Goal: Task Accomplishment & Management: Manage account settings

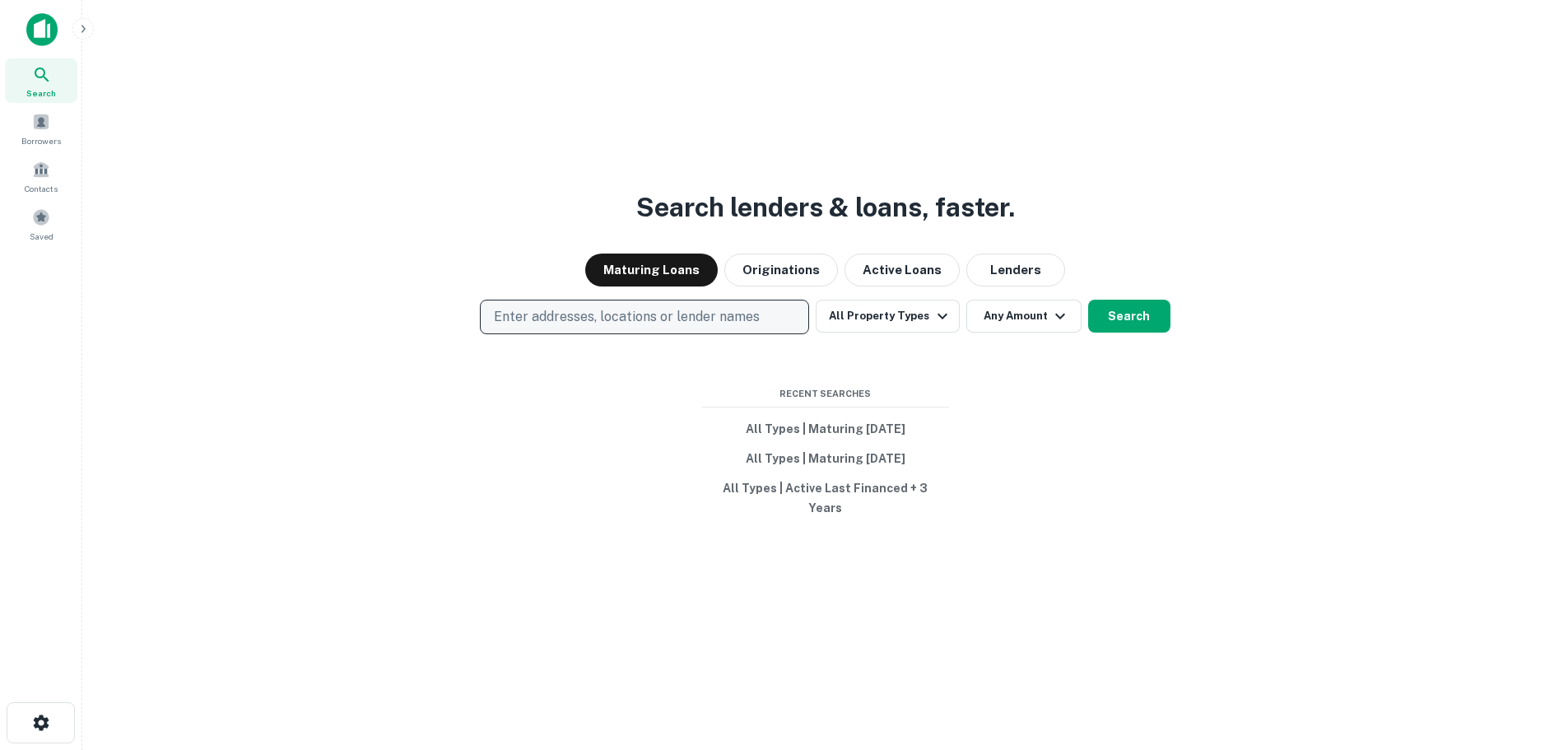
click at [714, 327] on p "Enter addresses, locations or lender names" at bounding box center [627, 317] width 266 height 20
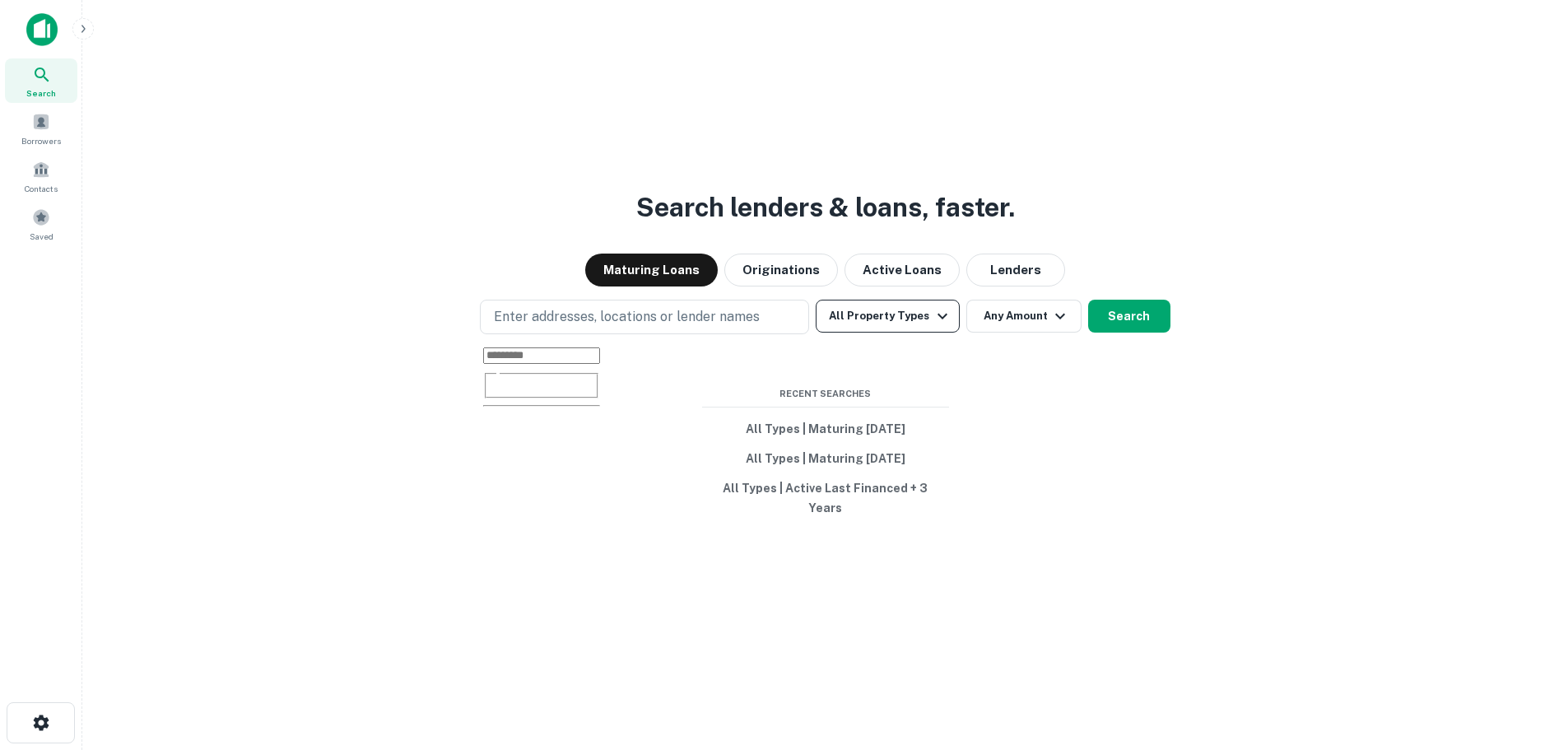
click at [896, 330] on button "All Property Types" at bounding box center [887, 316] width 143 height 33
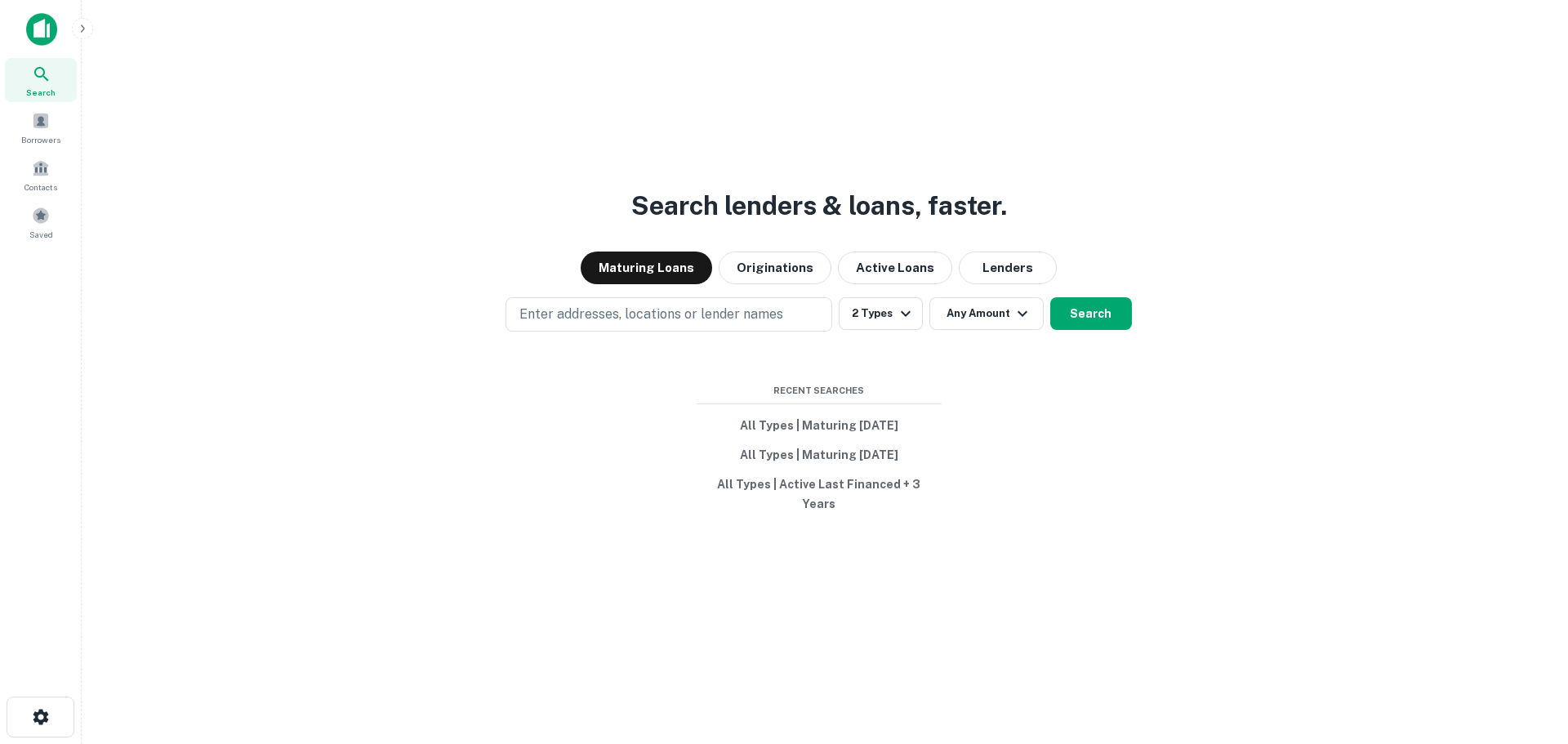
click at [1138, 743] on div at bounding box center [778, 744] width 1555 height 0
click at [975, 330] on button "Any Amount" at bounding box center [986, 313] width 114 height 33
type input "*******"
click at [1177, 743] on div at bounding box center [778, 757] width 1555 height 0
click at [1087, 325] on button "Search" at bounding box center [1091, 313] width 81 height 33
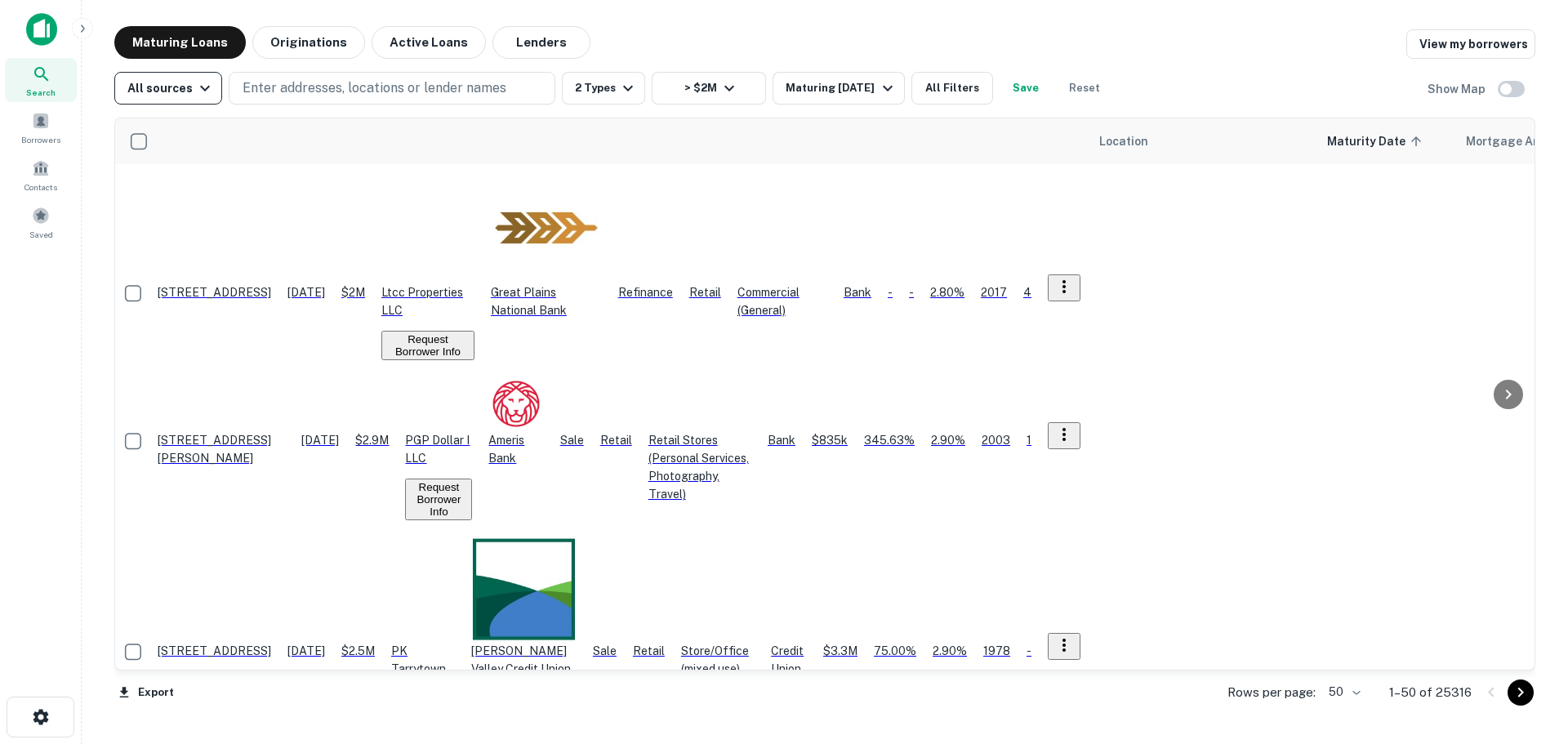
click at [195, 89] on icon "button" at bounding box center [205, 88] width 19 height 19
click at [192, 743] on div at bounding box center [784, 744] width 1568 height 0
click at [1149, 57] on div "Maturing Loans Originations Active Loans Lenders View my borrowers" at bounding box center [824, 43] width 1421 height 33
click at [938, 85] on button "All Filters" at bounding box center [952, 88] width 81 height 33
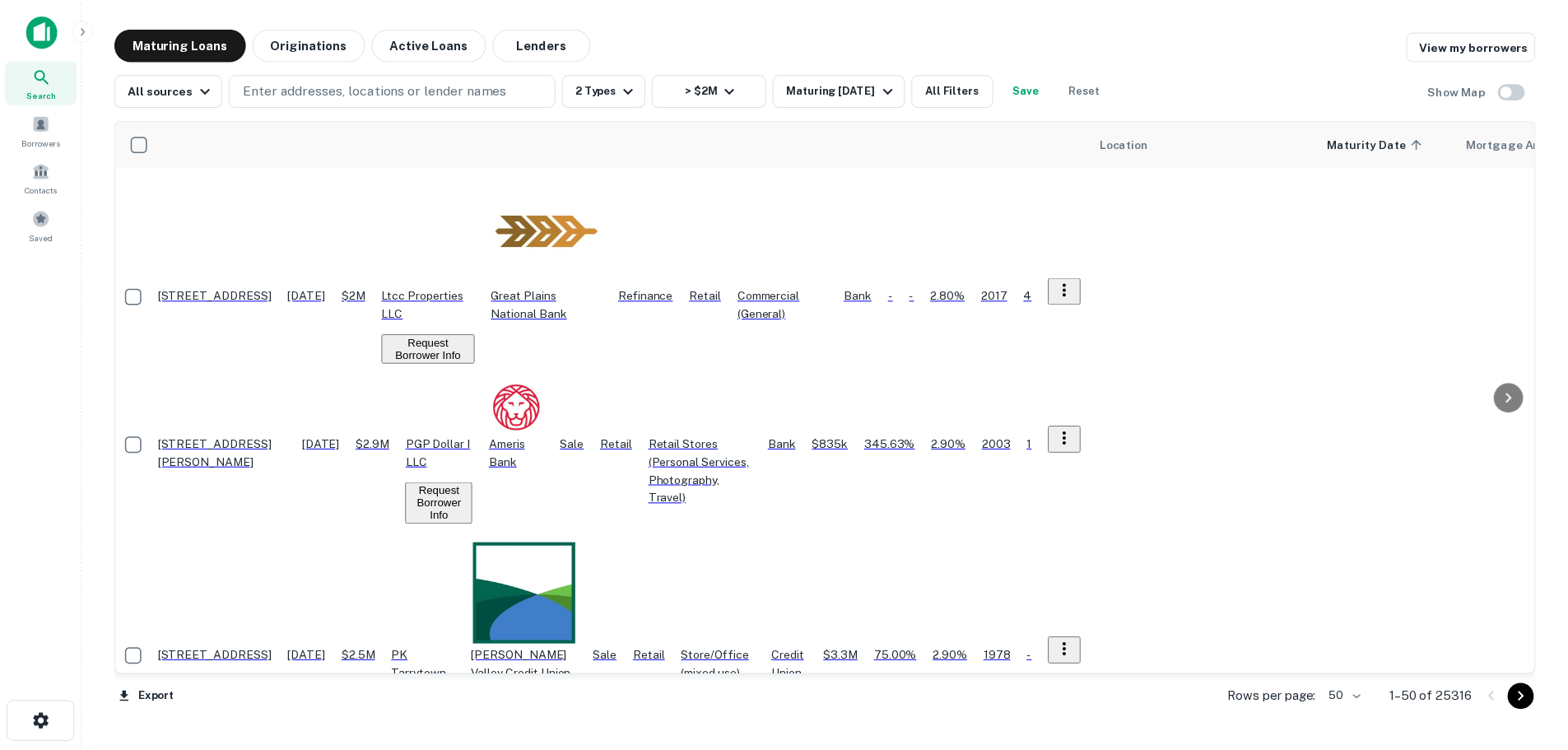
scroll to position [1501, 0]
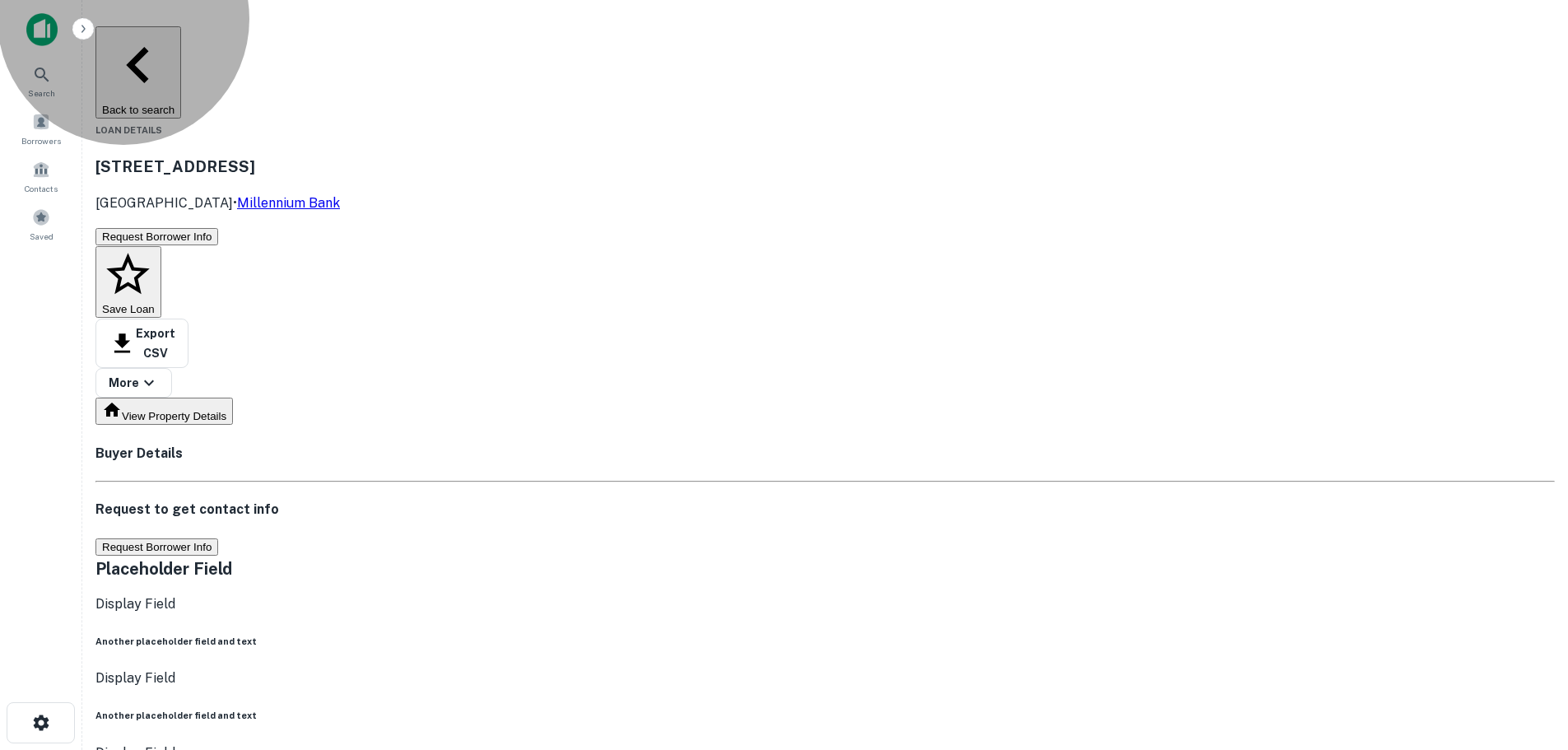
click at [218, 539] on button "Request Borrower Info" at bounding box center [156, 548] width 122 height 18
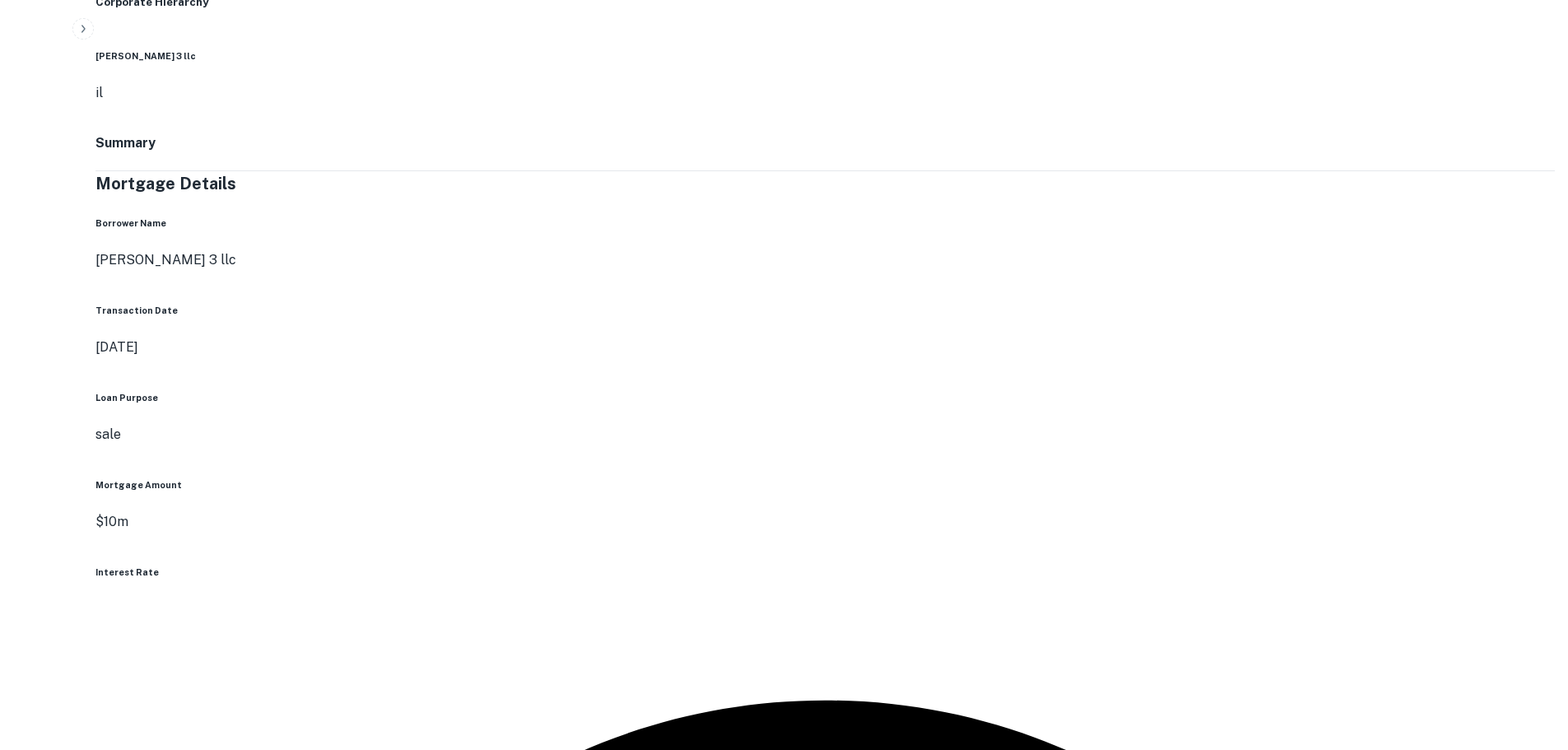
scroll to position [1317, 0]
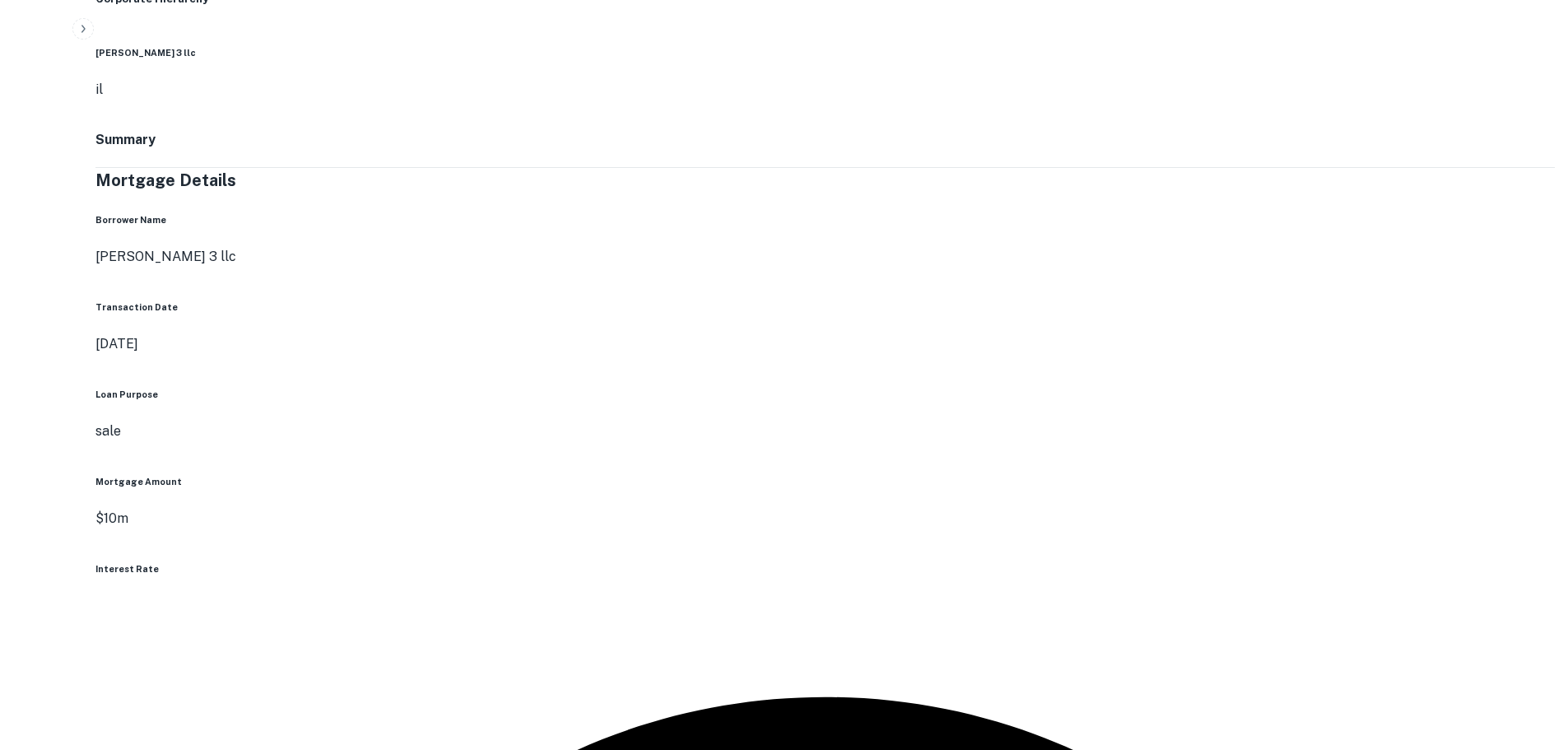
drag, startPoint x: 1306, startPoint y: 375, endPoint x: 1434, endPoint y: 375, distance: 128.0
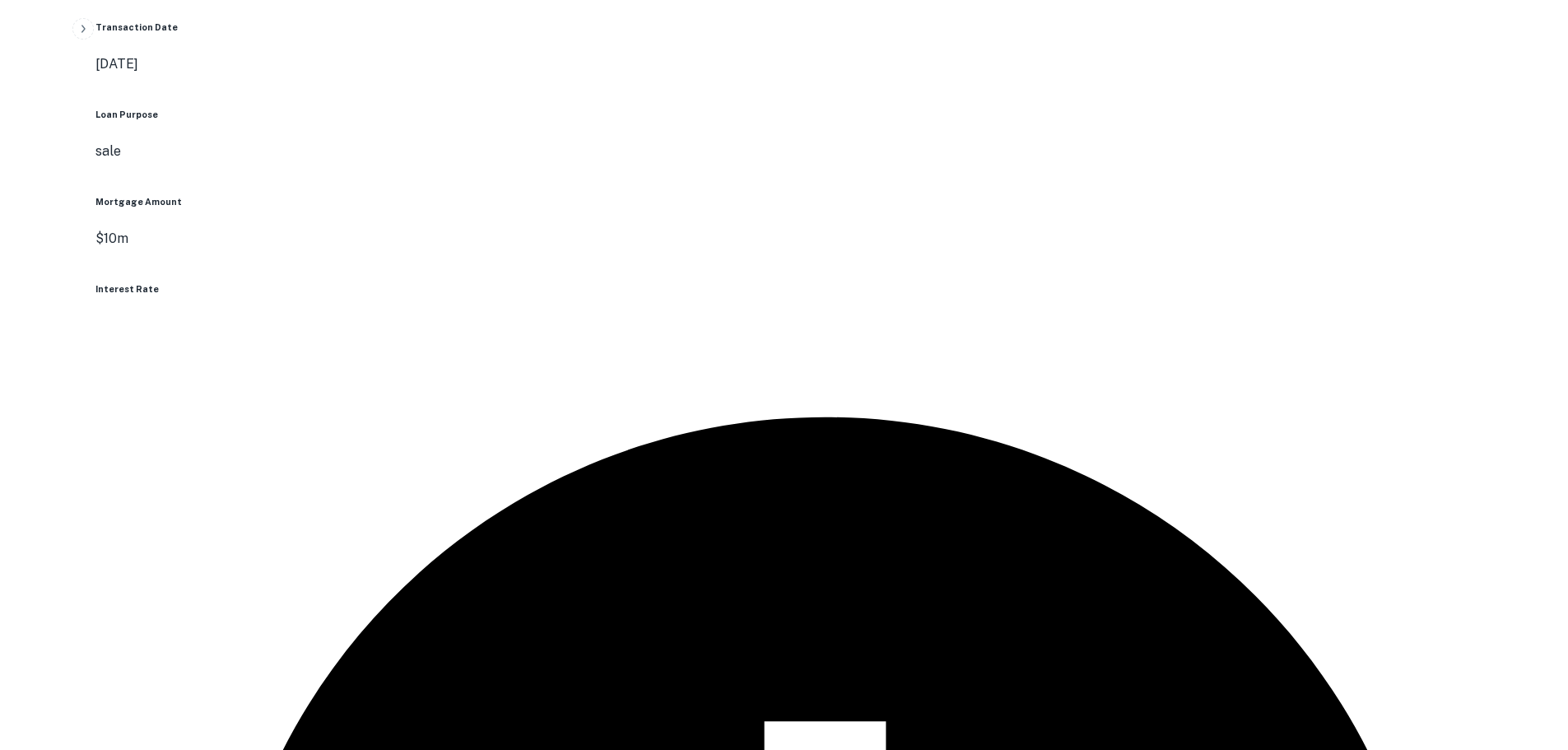
scroll to position [1633, 0]
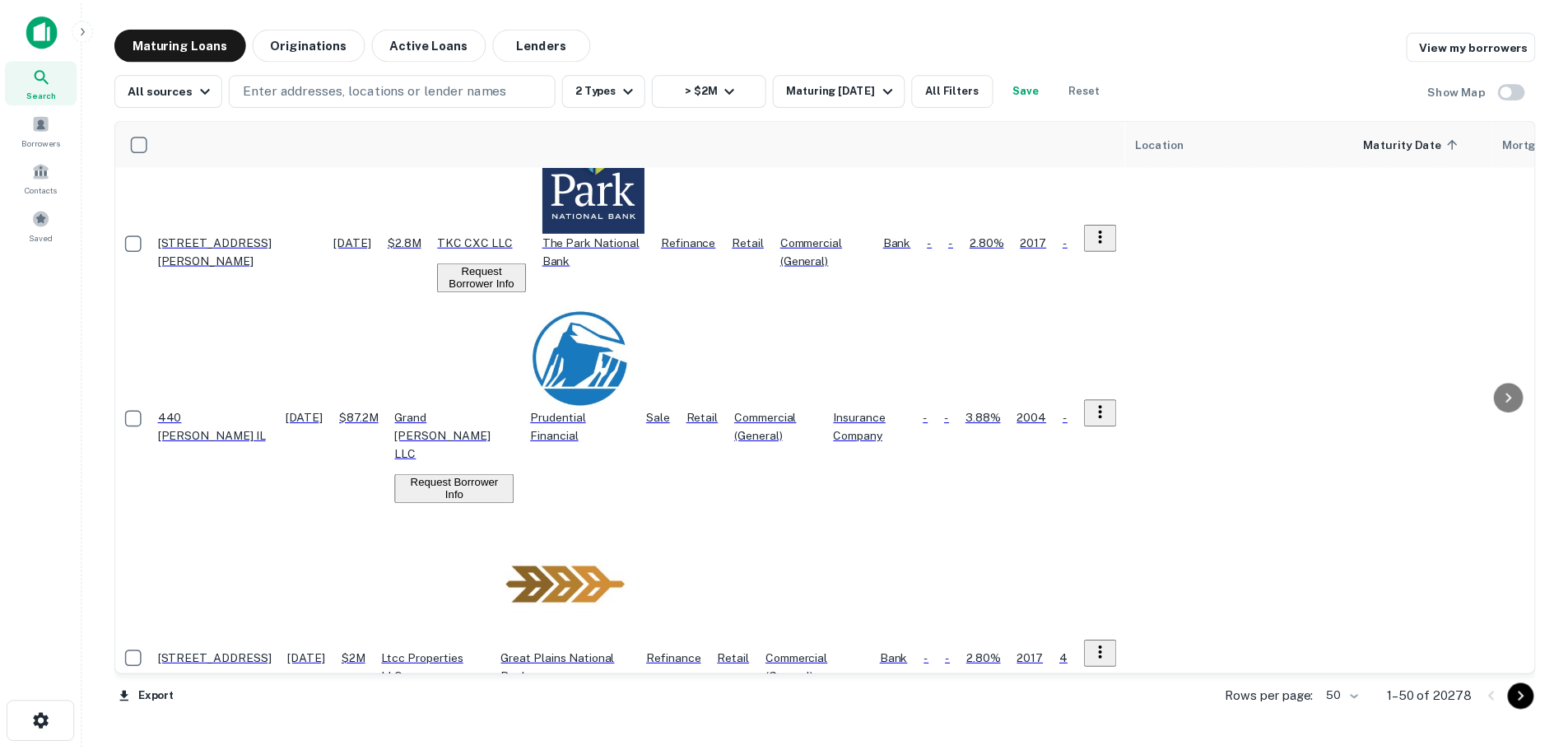
scroll to position [227, 0]
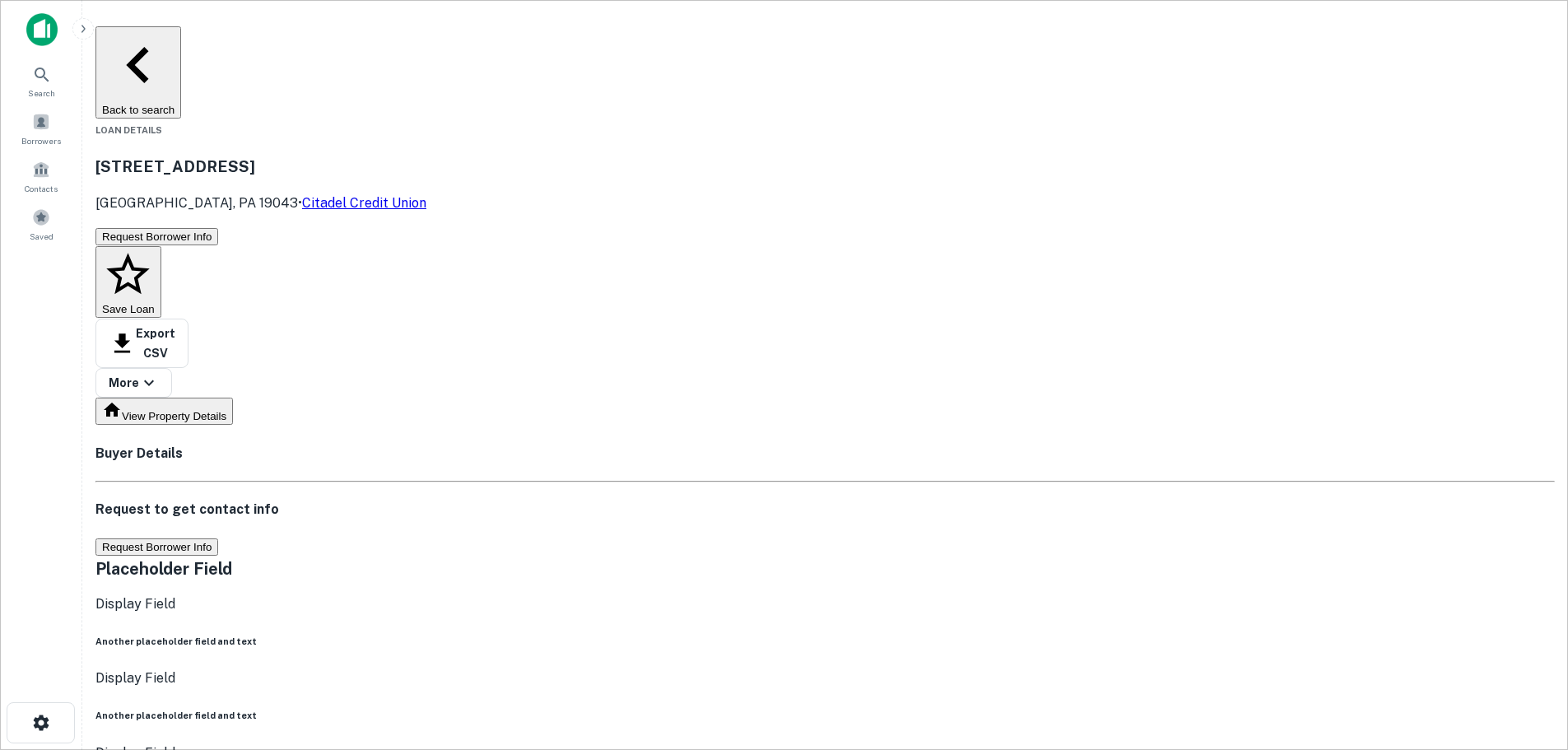
click at [218, 539] on button "Request Borrower Info" at bounding box center [156, 548] width 122 height 18
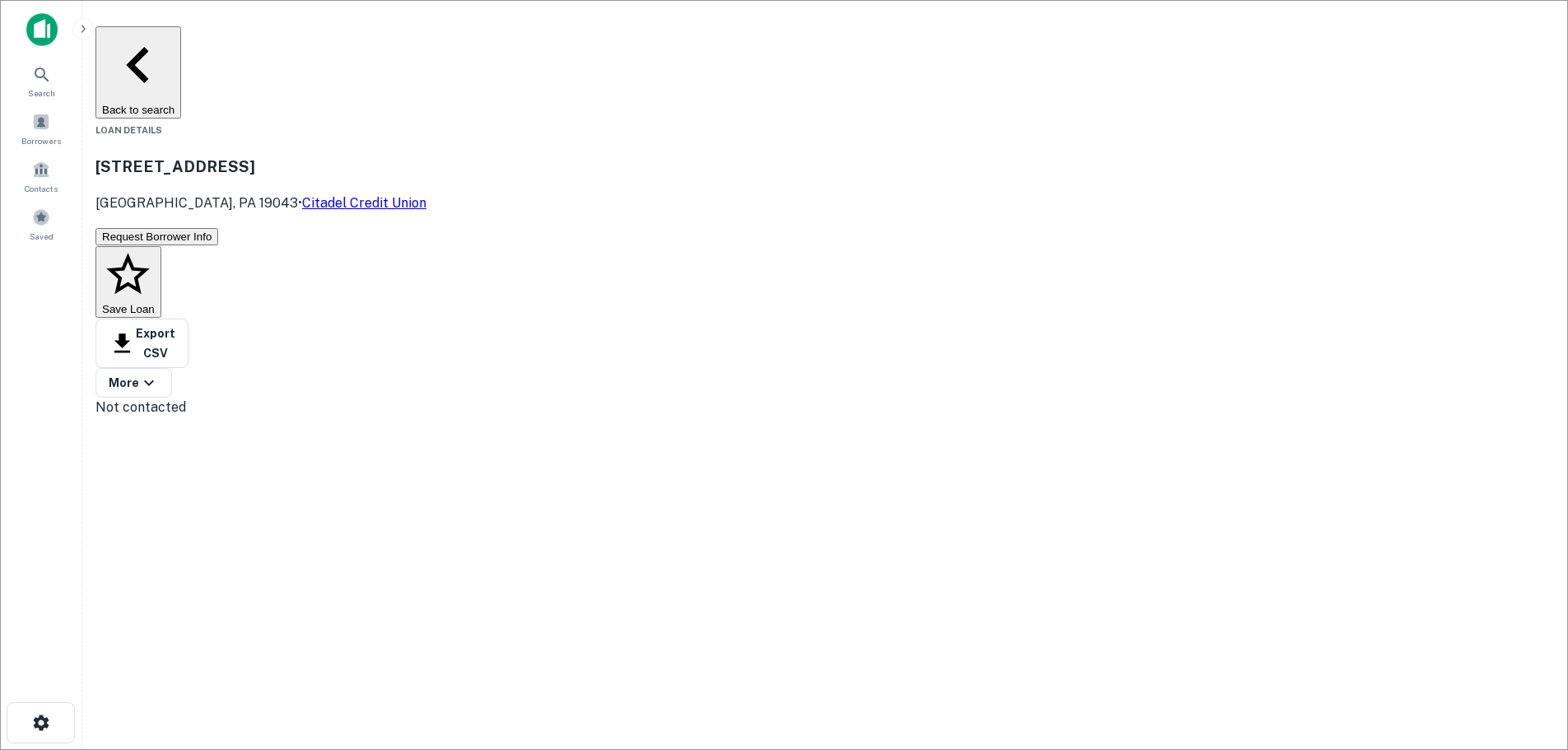
click at [181, 32] on button "Back to search" at bounding box center [139, 72] width 86 height 92
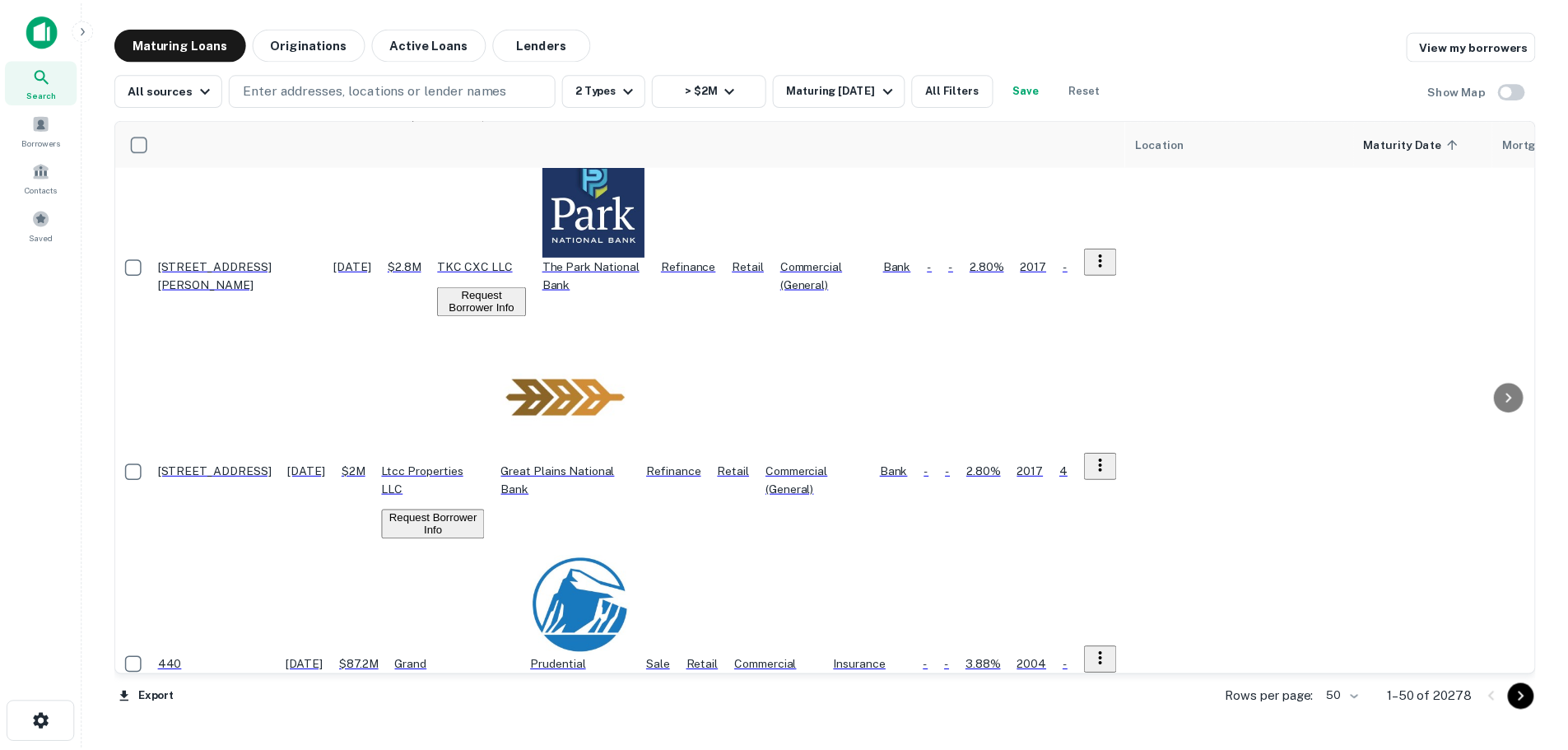
scroll to position [247, 0]
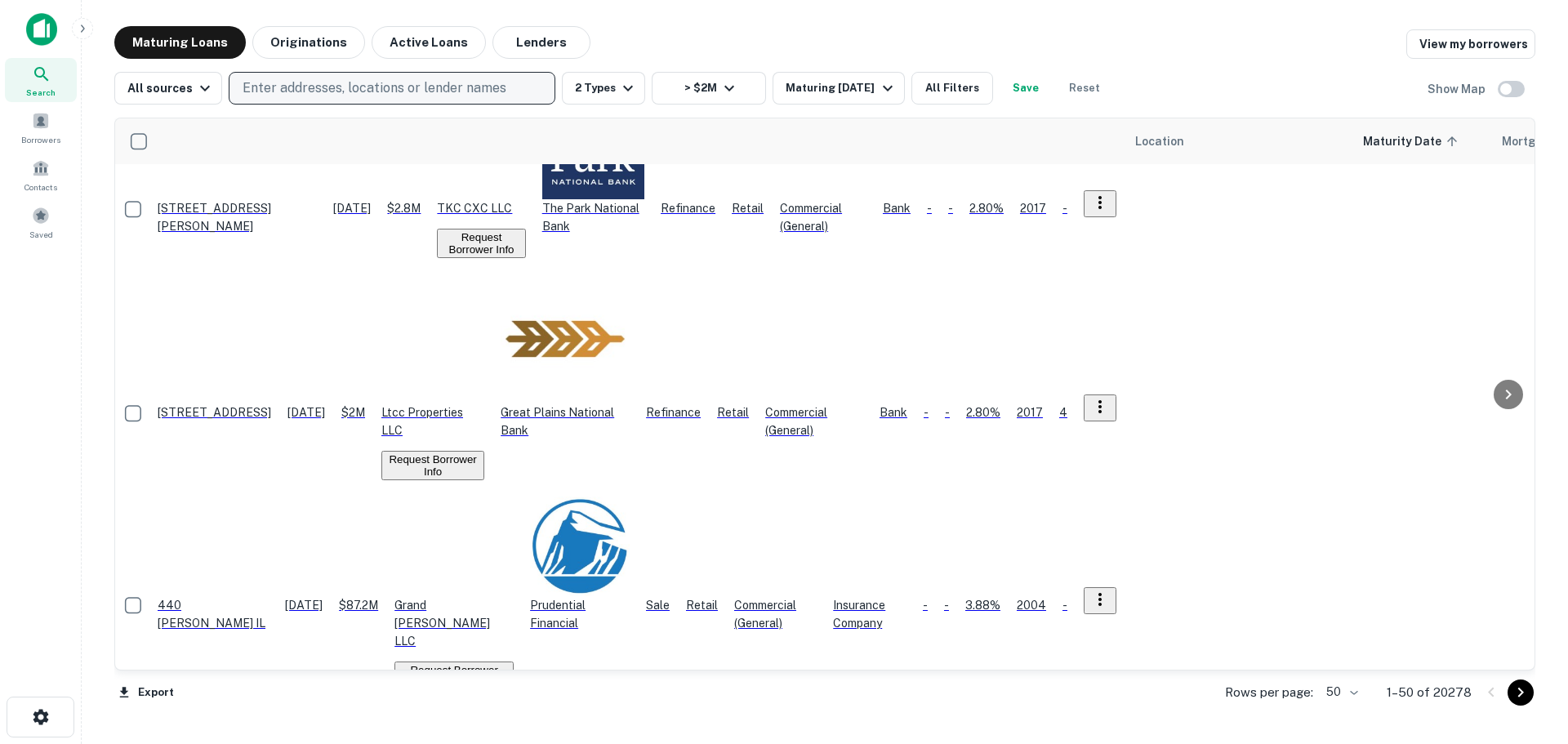
click at [452, 86] on p "Enter addresses, locations or lender names" at bounding box center [374, 88] width 264 height 19
type input "****"
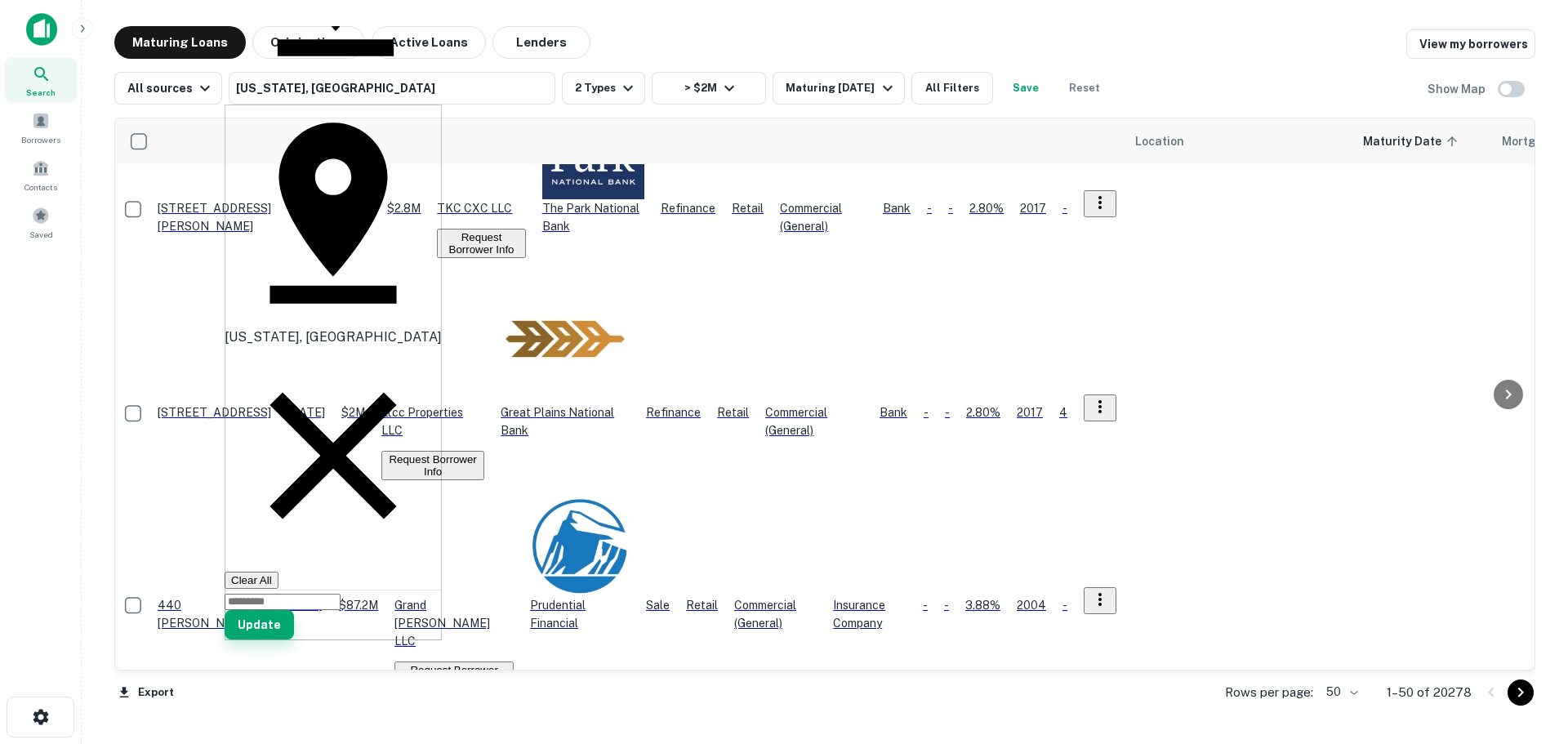
click at [294, 610] on button "Update" at bounding box center [260, 625] width 70 height 29
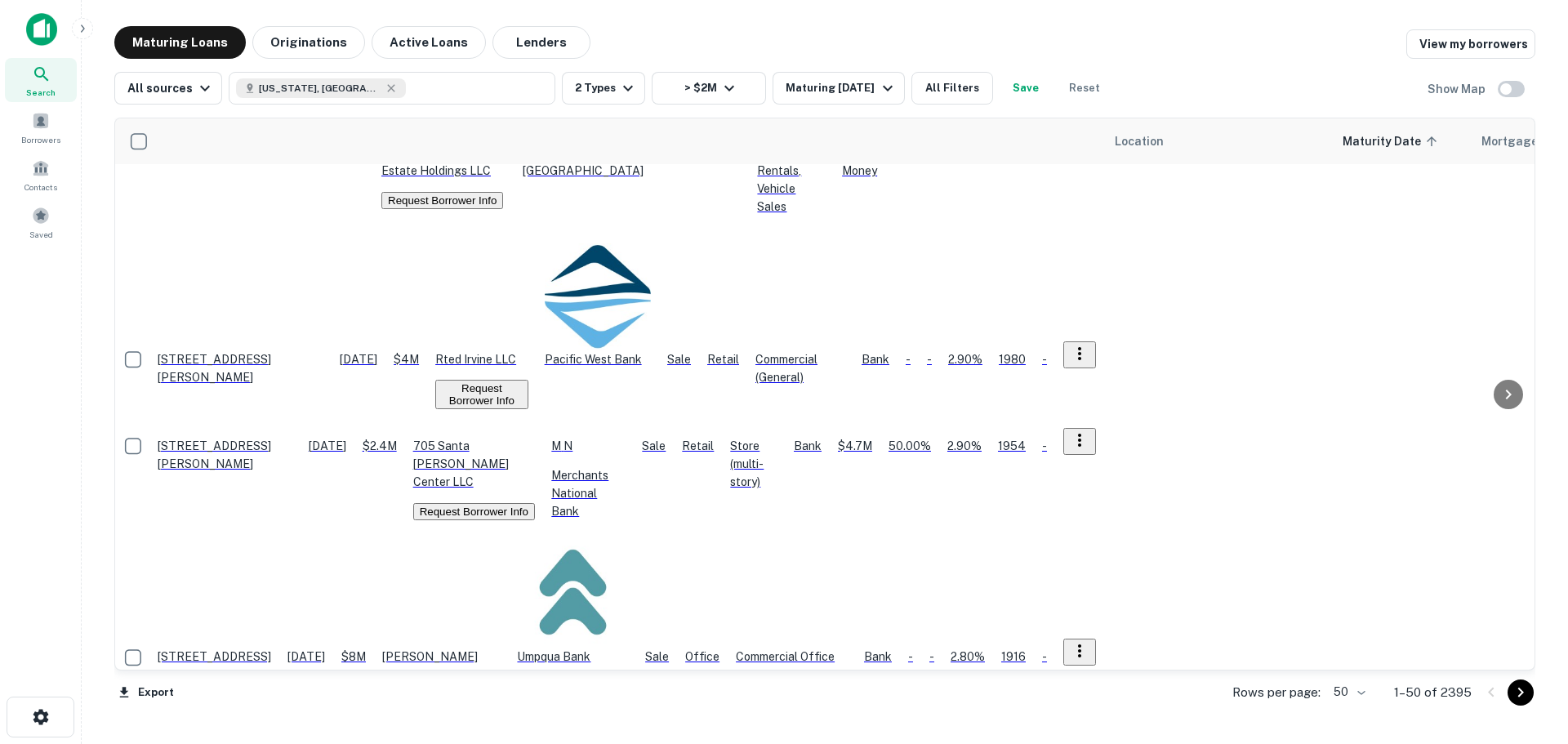
click at [272, 648] on p "[STREET_ADDRESS]" at bounding box center [213, 657] width 113 height 18
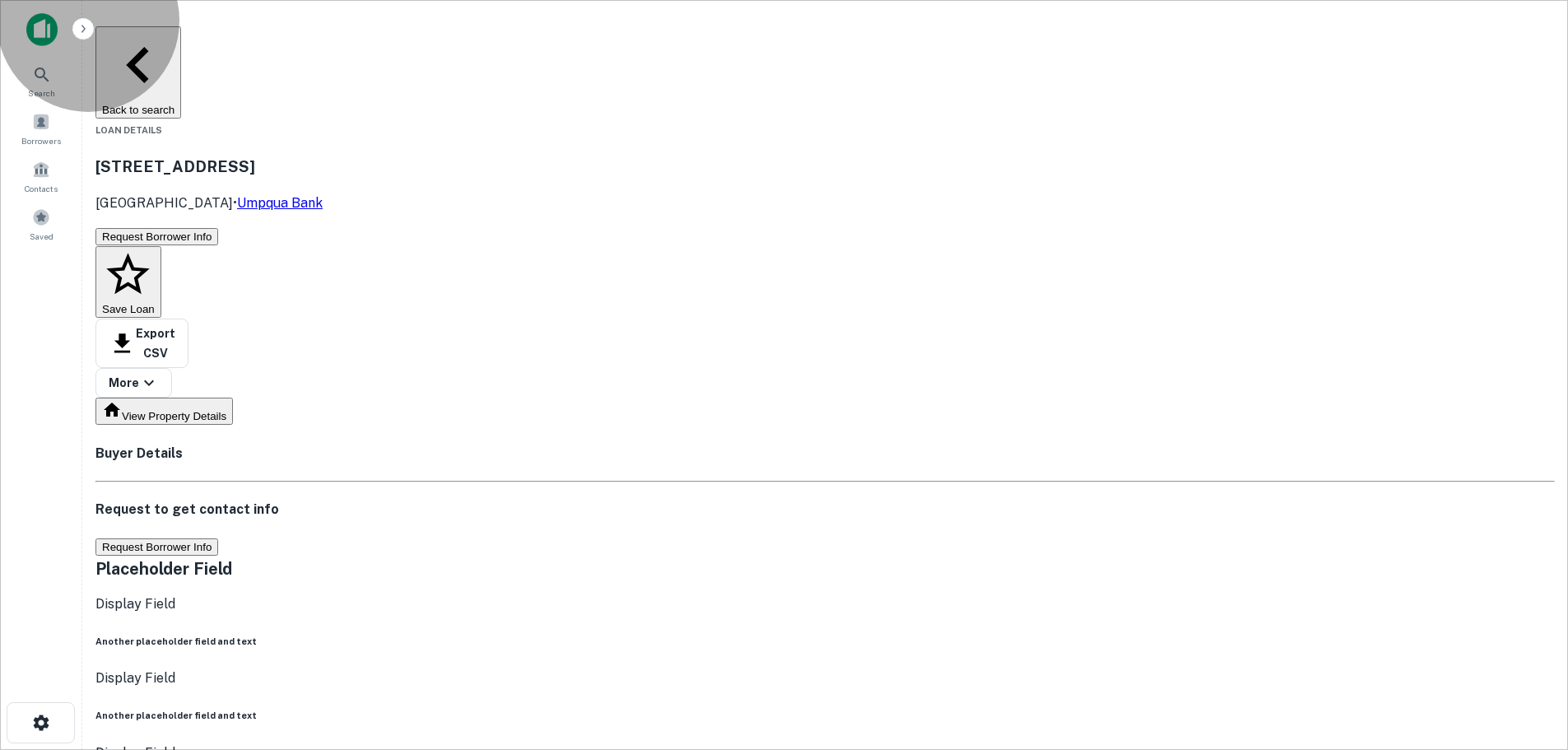
click at [218, 539] on button "Request Borrower Info" at bounding box center [156, 548] width 122 height 18
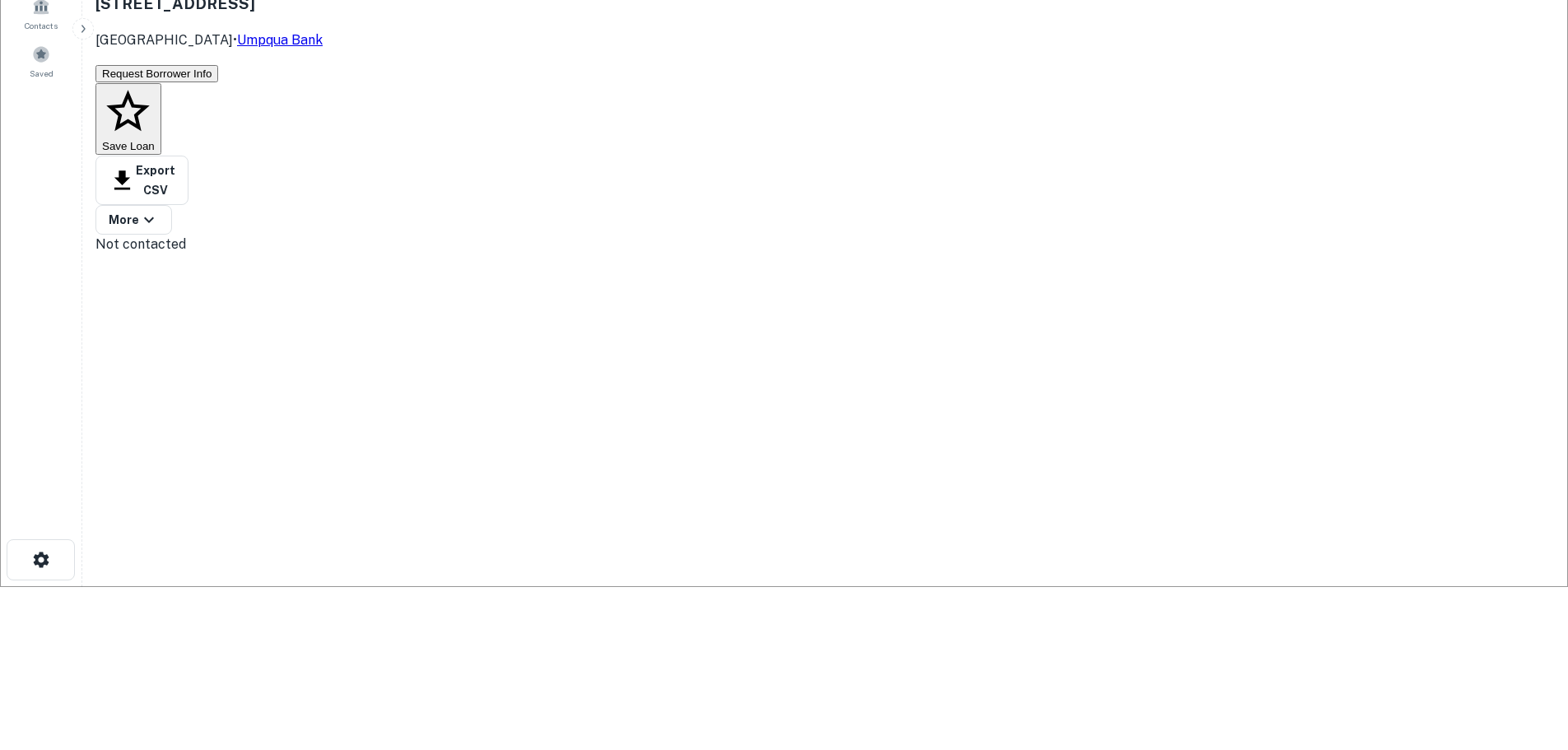
scroll to position [185, 0]
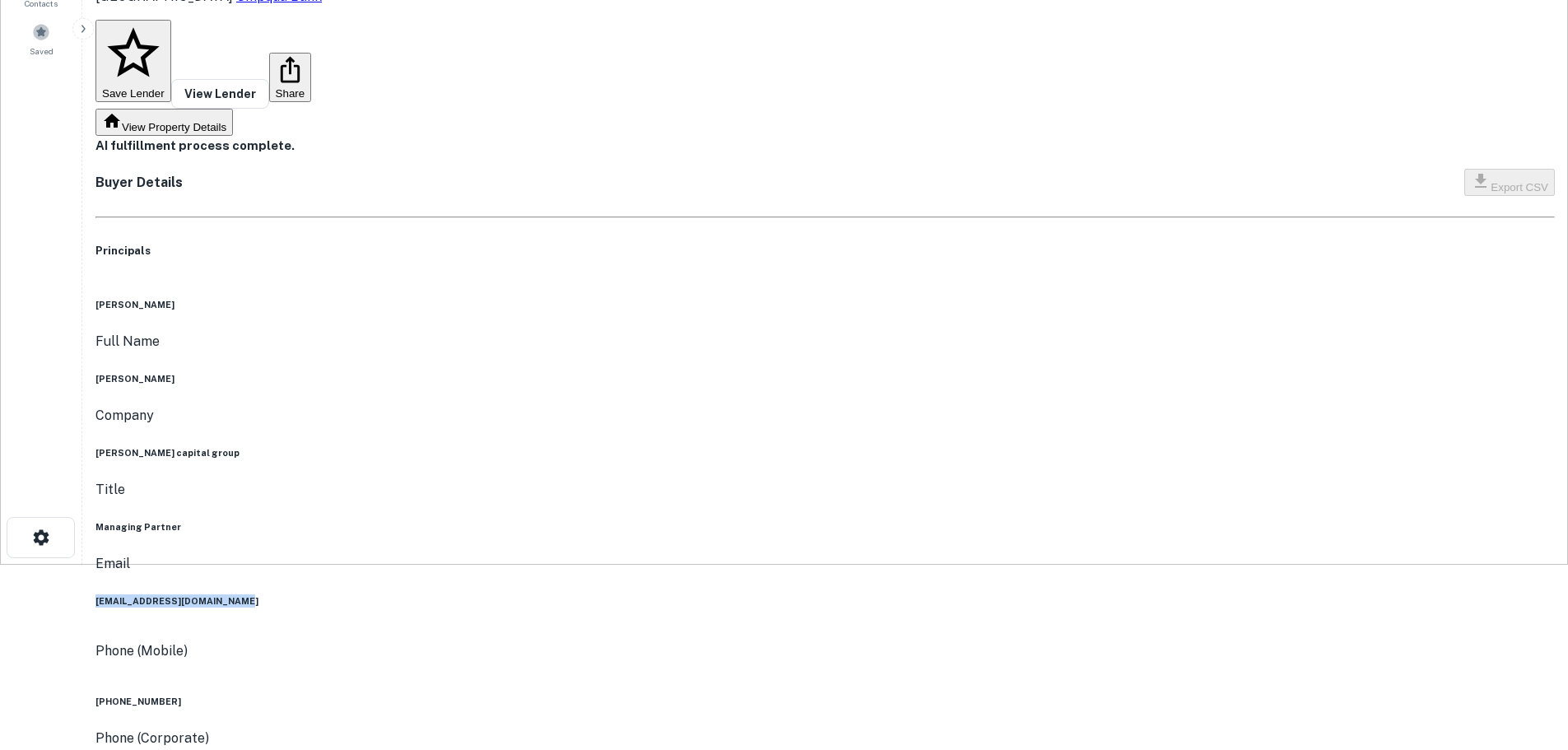
drag, startPoint x: 643, startPoint y: 327, endPoint x: 827, endPoint y: 336, distance: 184.2
click at [827, 336] on div "[PERSON_NAME] Full Name [PERSON_NAME] Company [PERSON_NAME] capital group Title…" at bounding box center [825, 698] width 1459 height 801
click at [1060, 326] on div "[PERSON_NAME] Full Name [PERSON_NAME] Company [PERSON_NAME] capital group Title…" at bounding box center [825, 698] width 1459 height 801
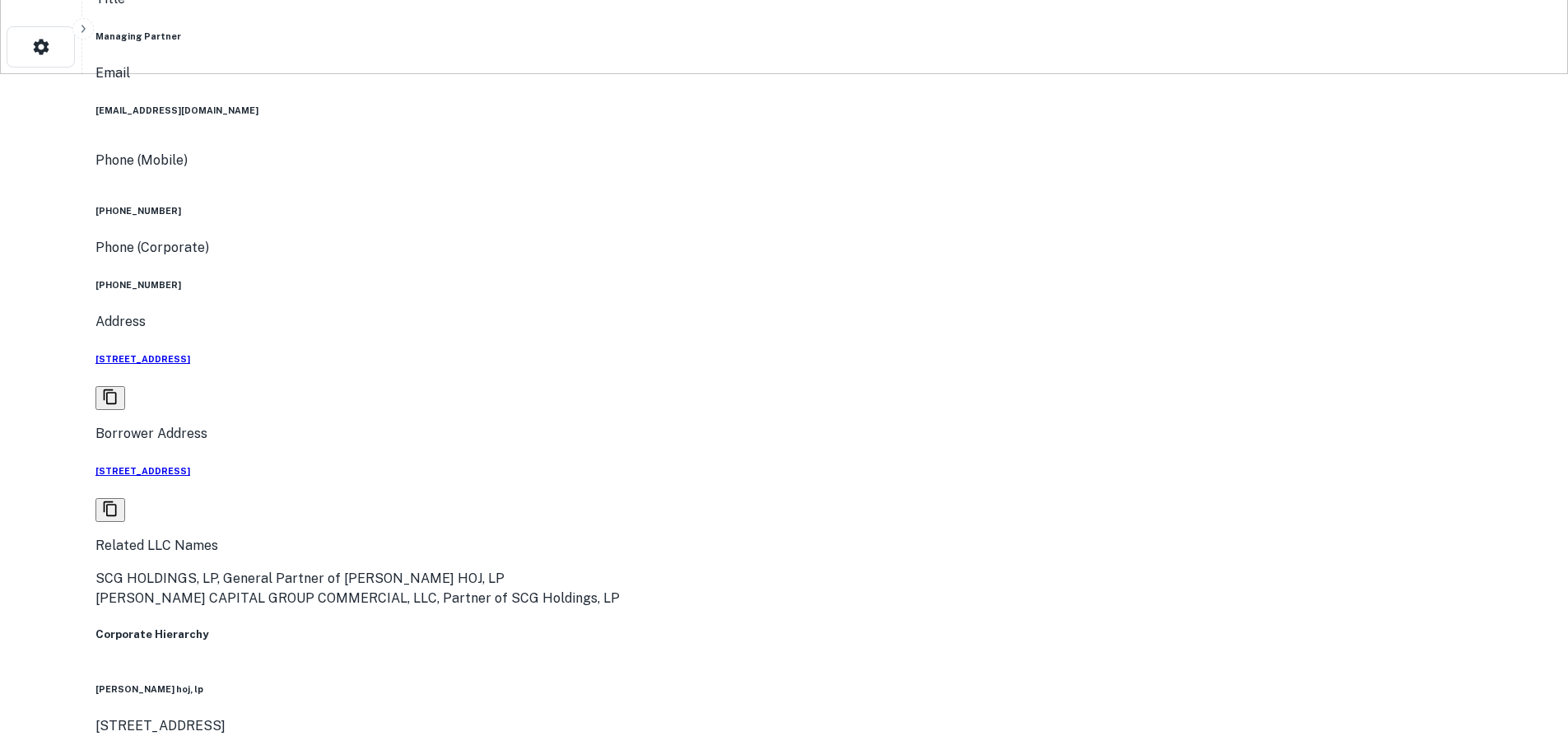
scroll to position [680, 0]
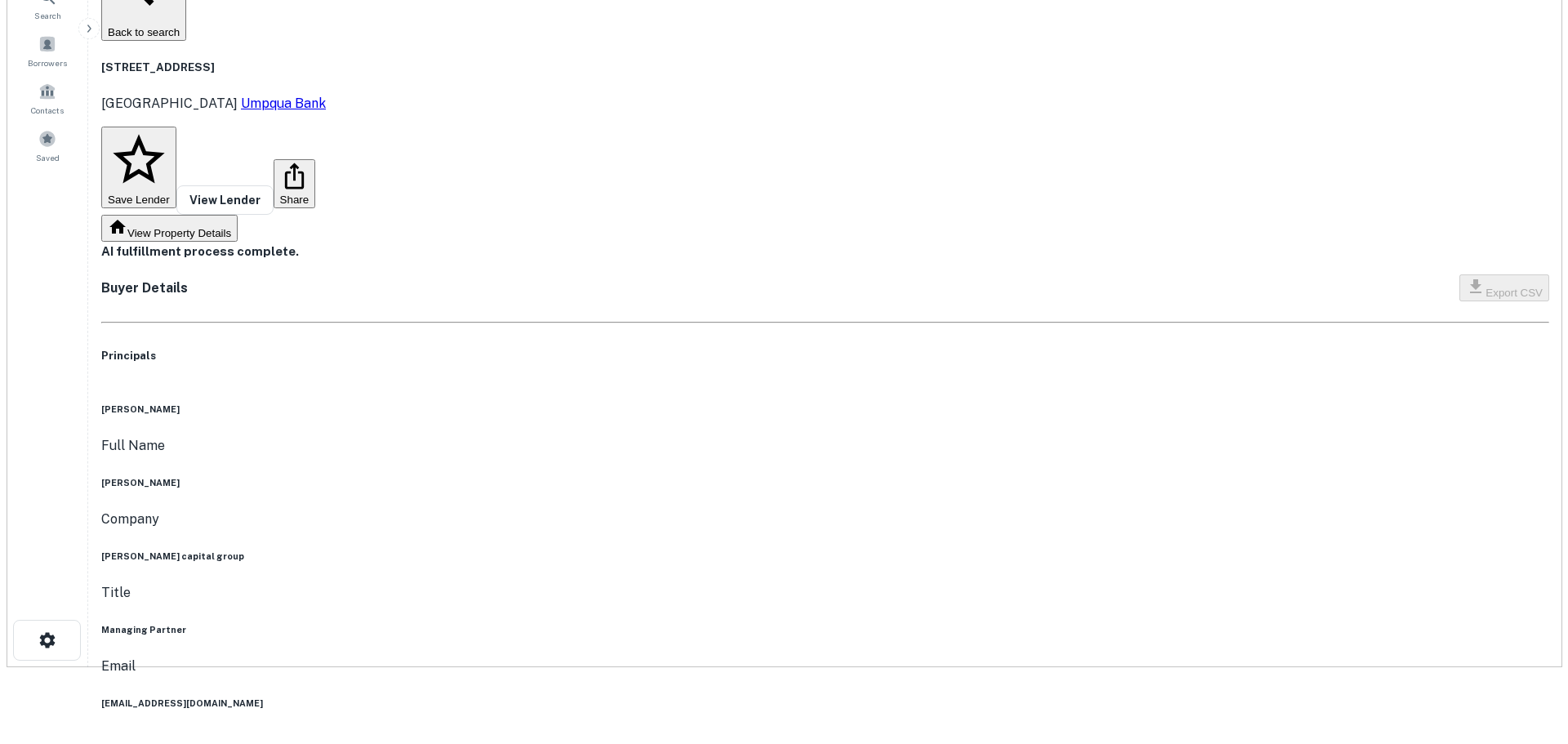
scroll to position [0, 0]
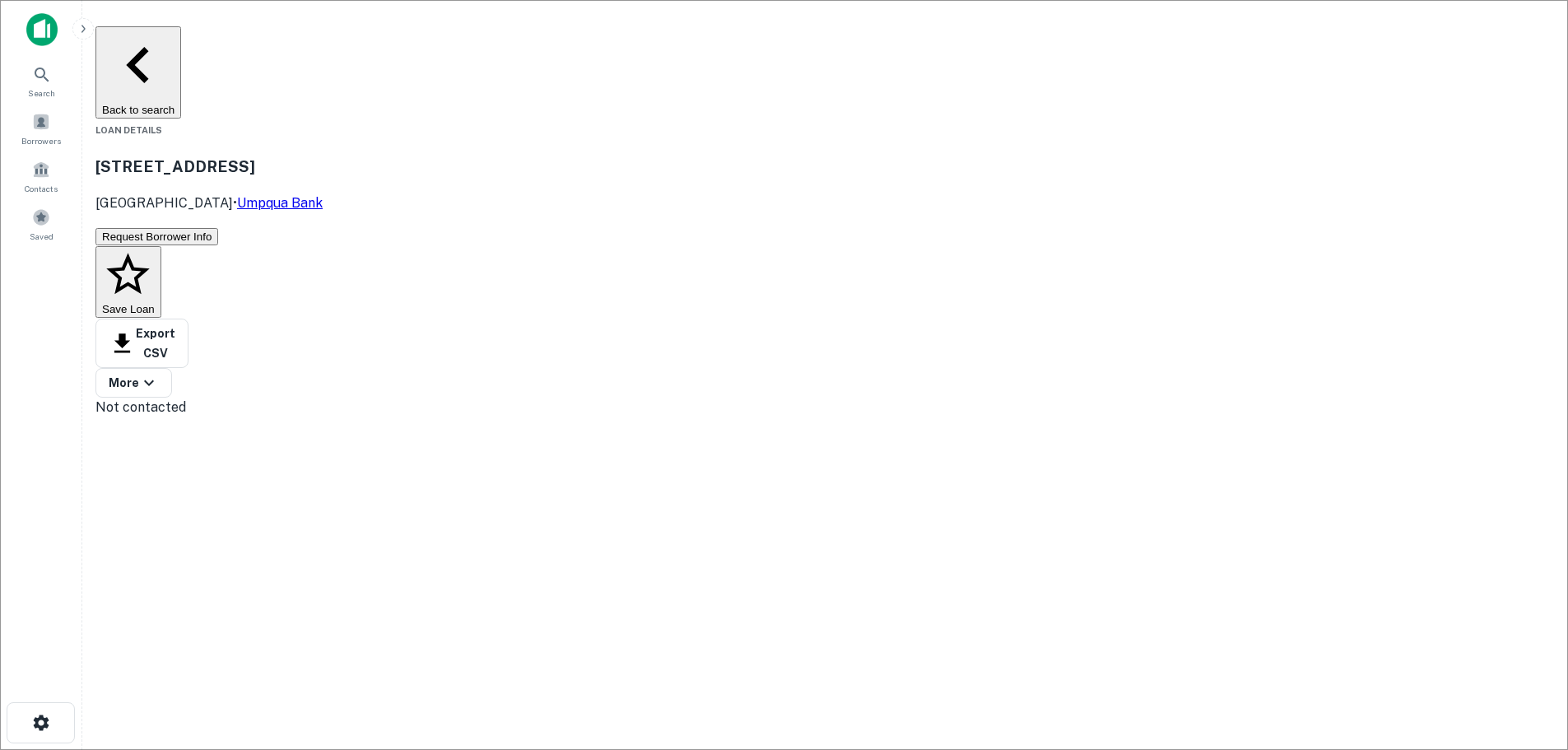
drag, startPoint x: 635, startPoint y: 570, endPoint x: 809, endPoint y: 578, distance: 174.2
copy h6 "[EMAIL_ADDRESS][DOMAIN_NAME]"
click at [423, 154] on h3 "[STREET_ADDRESS]" at bounding box center [825, 166] width 1459 height 23
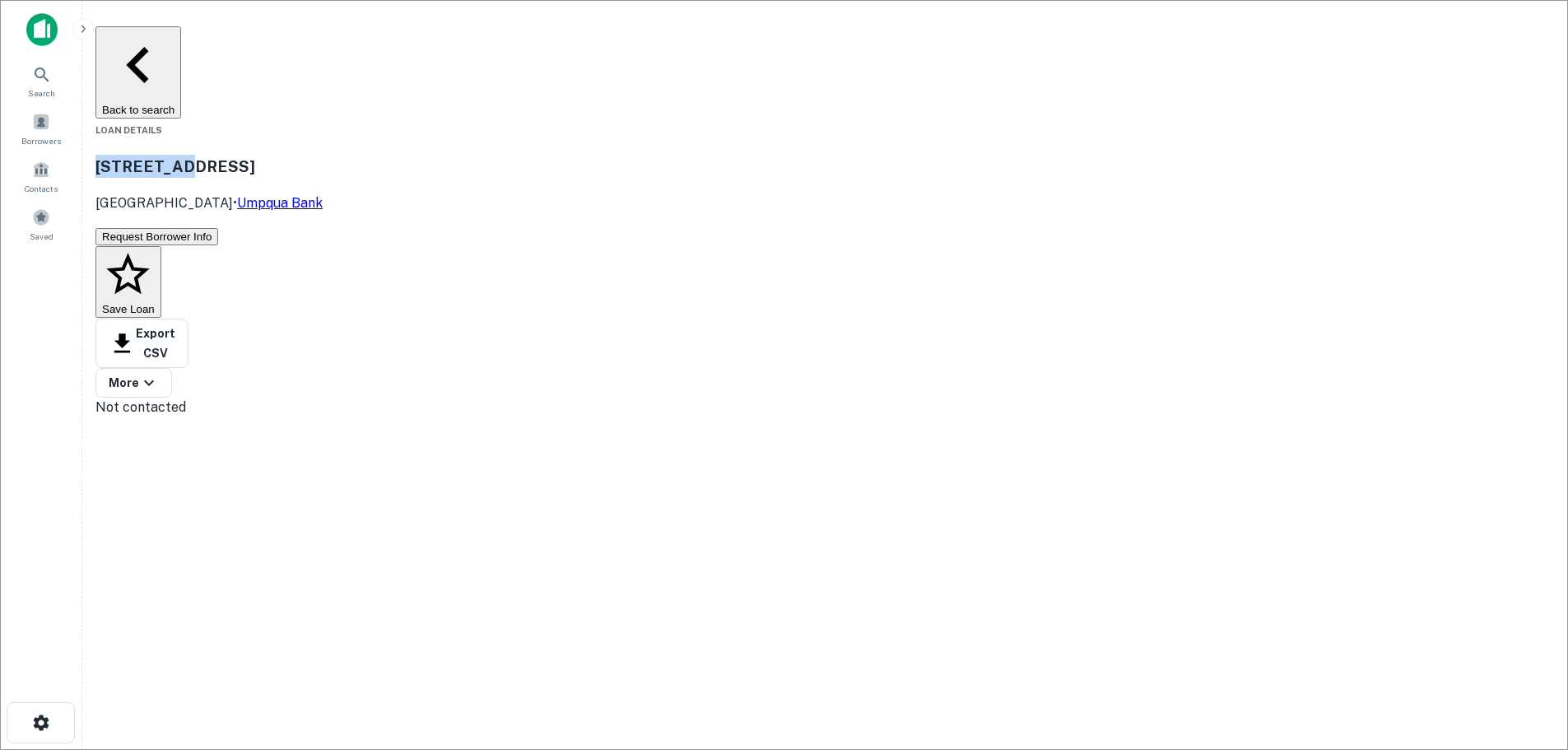
drag, startPoint x: 466, startPoint y: 107, endPoint x: 274, endPoint y: 99, distance: 192.2
click at [274, 154] on div "[STREET_ADDRESS] • Umpqua Bank" at bounding box center [825, 184] width 1459 height 59
copy h3 "[STREET_ADDRESS]"
click at [706, 178] on body "Search Borrowers Contacts Saved Back to search Loan Details [STREET_ADDRESS] • …" at bounding box center [784, 375] width 1568 height 750
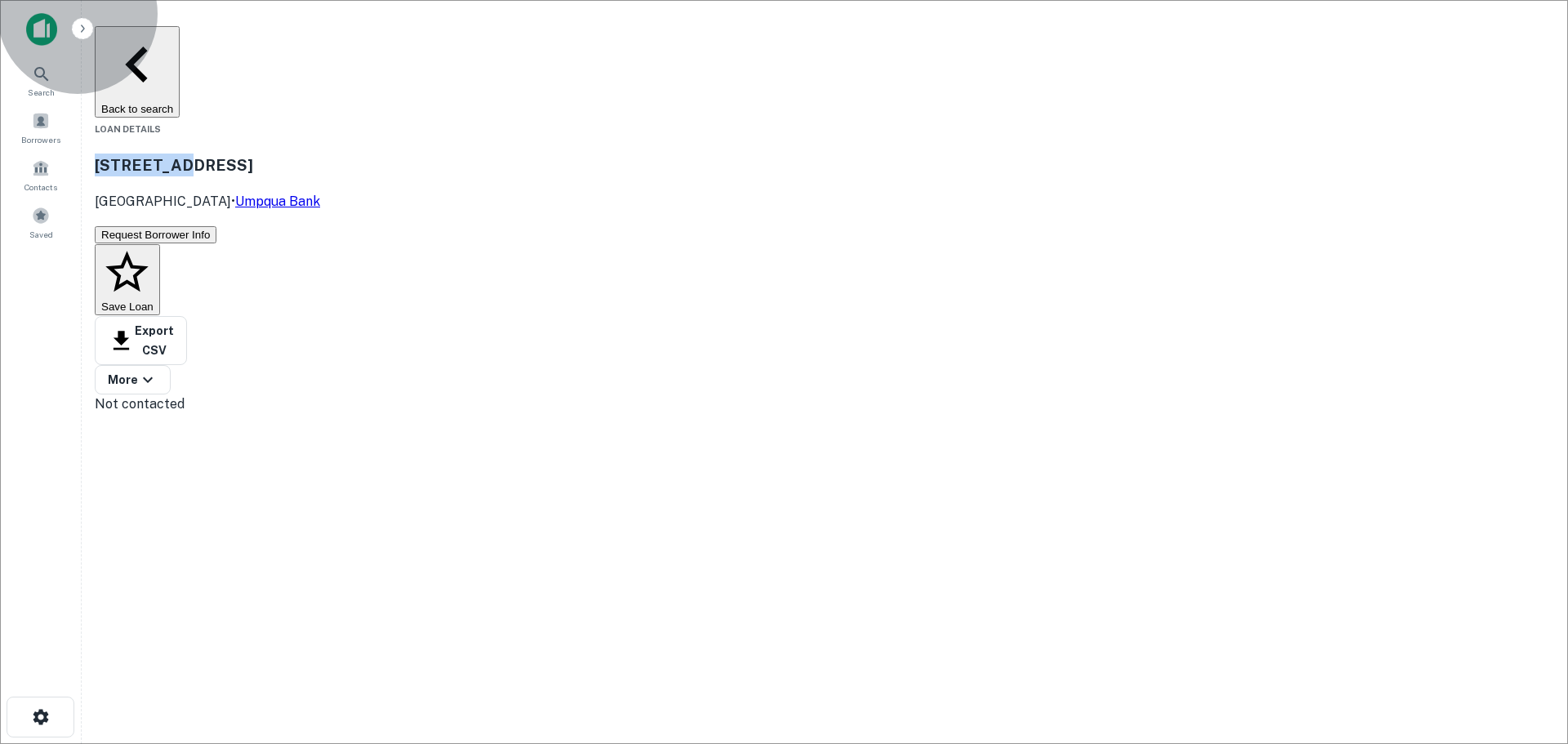
type input "*********"
click at [160, 244] on button "Save Loan" at bounding box center [127, 280] width 65 height 72
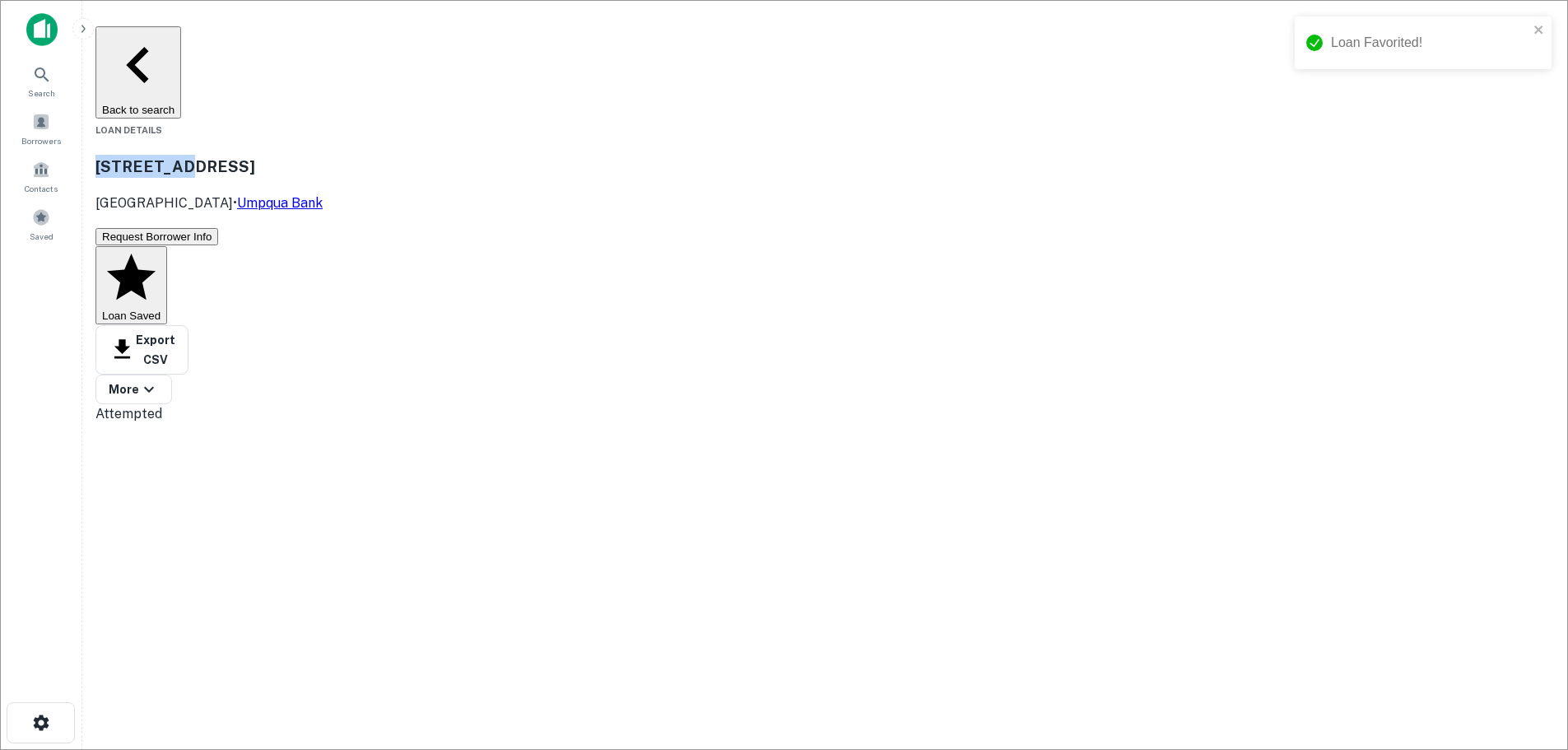
drag, startPoint x: 254, startPoint y: 39, endPoint x: 268, endPoint y: 47, distance: 16.1
click at [181, 39] on button "Back to search" at bounding box center [139, 72] width 86 height 92
